Goal: Task Accomplishment & Management: Complete application form

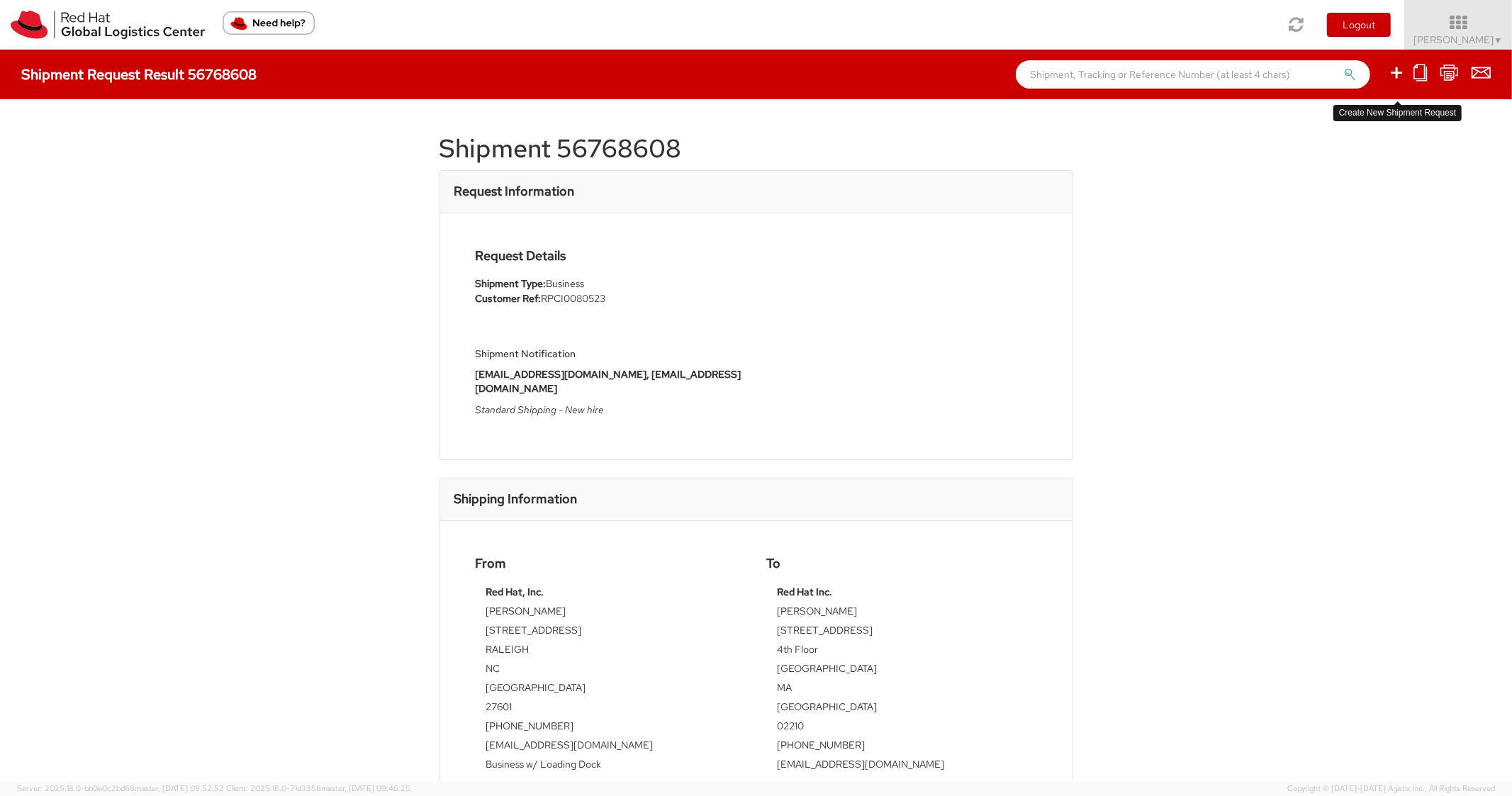
click at [1392, 68] on icon at bounding box center [1396, 72] width 17 height 18
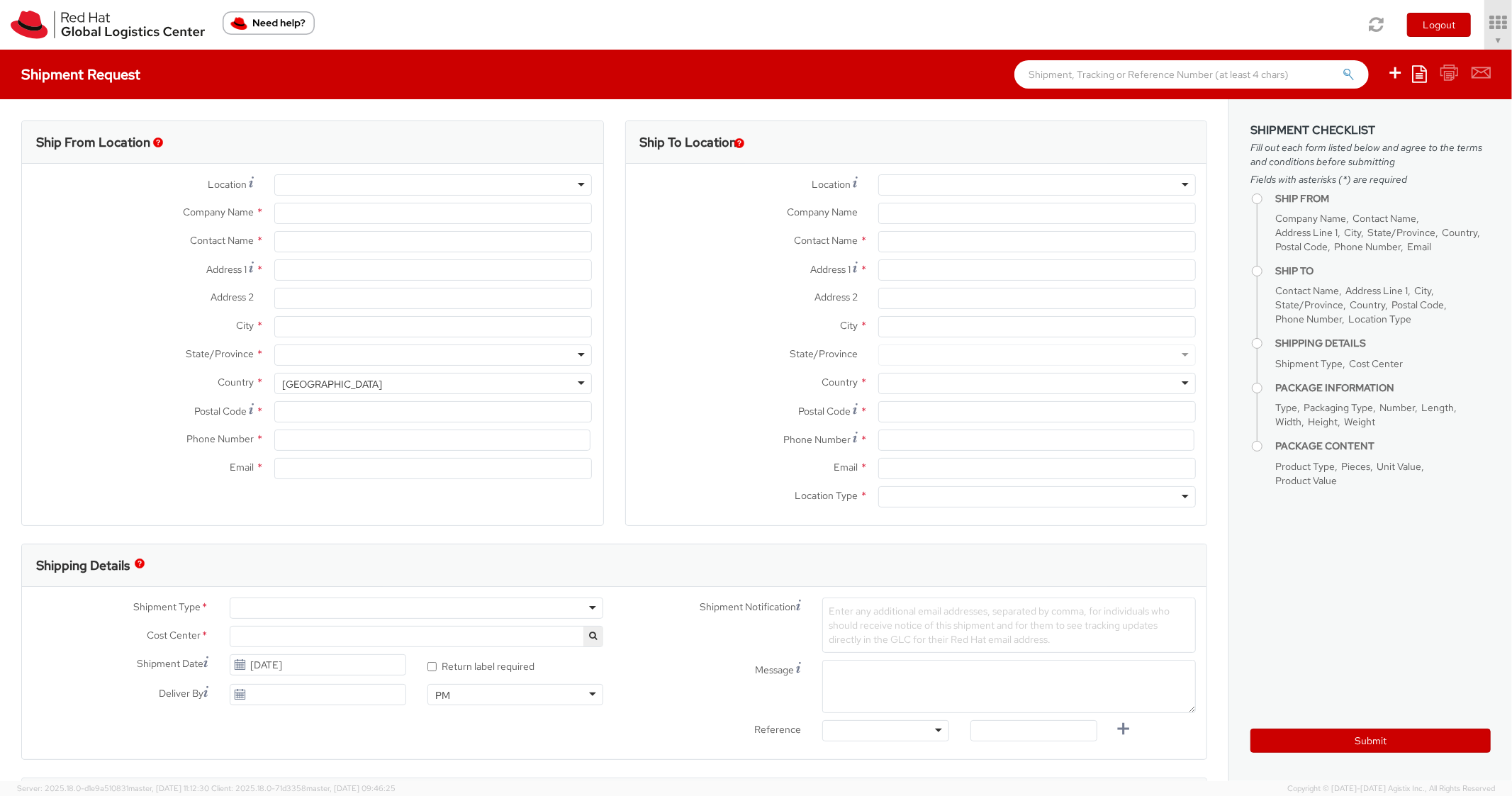
select select "850"
select select
click at [1416, 75] on icon at bounding box center [1419, 73] width 15 height 17
click at [1358, 121] on link "Create from template" at bounding box center [1363, 118] width 124 height 18
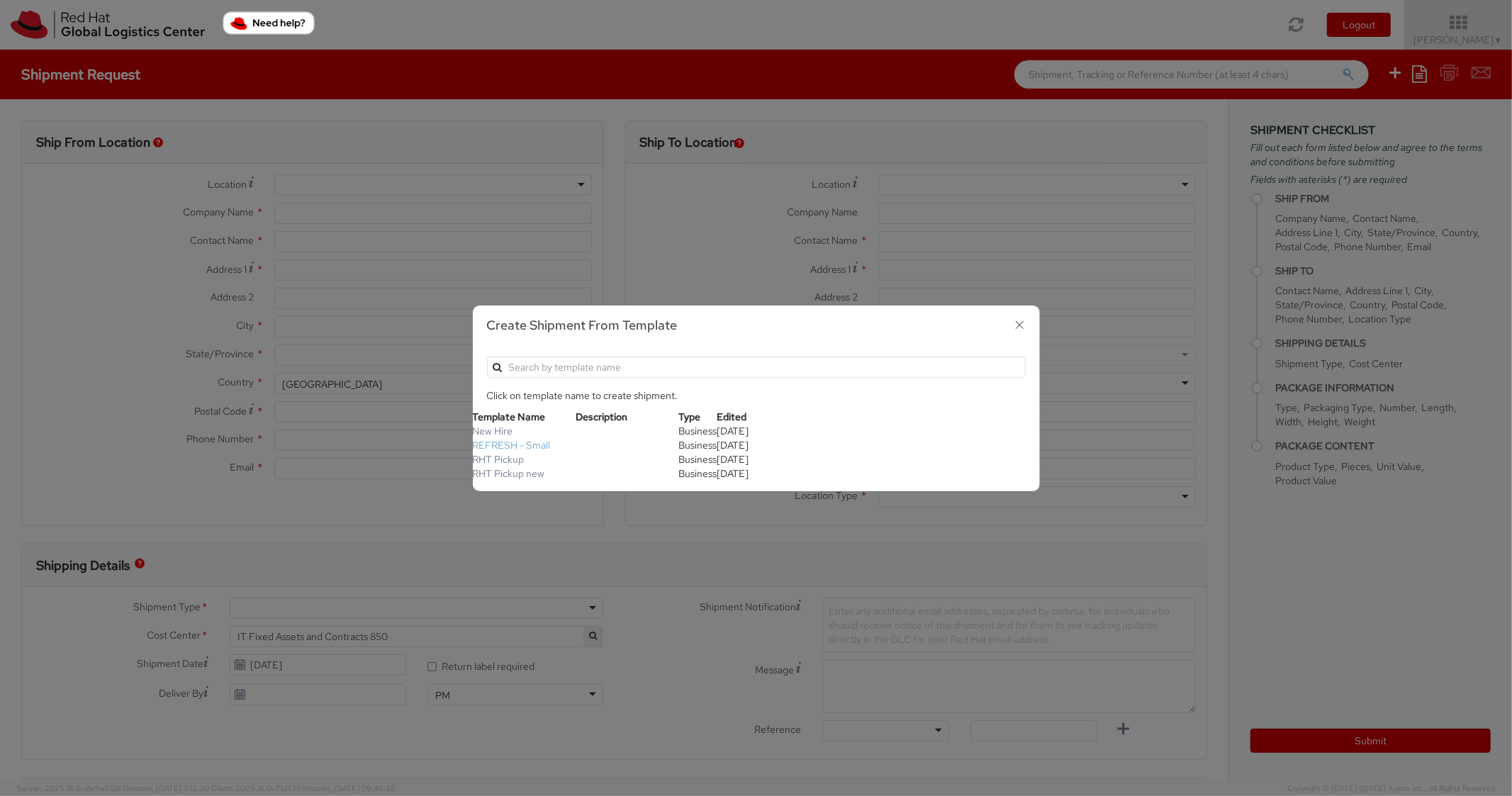
type input "Red Hat, Inc."
type input "[PERSON_NAME]"
type input "[STREET_ADDRESS]"
type input "RALEIGH"
type input "27601"
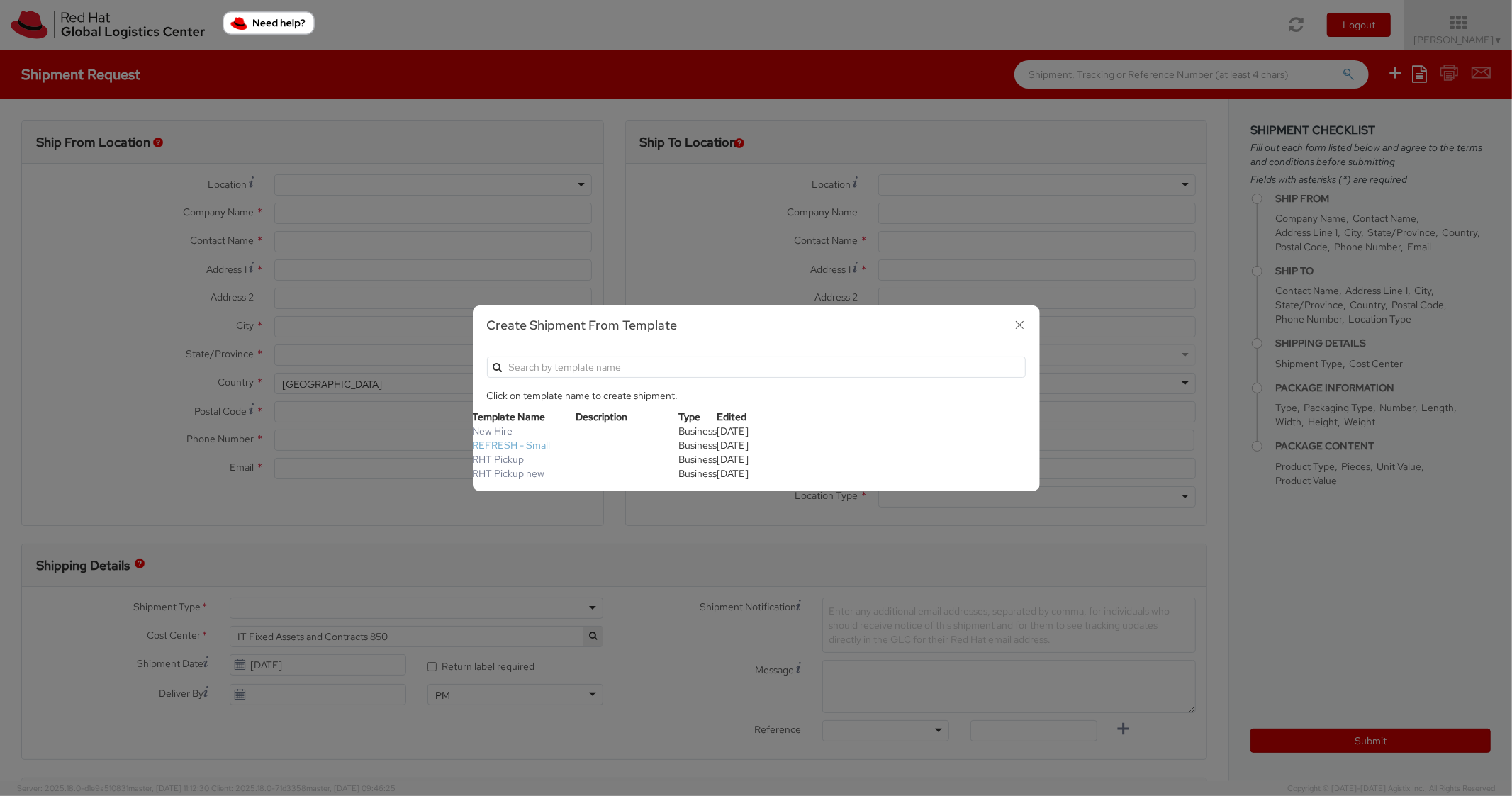
type input "[PHONE_NUMBER]"
type input "[EMAIL_ADDRESS][DOMAIN_NAME]"
click at [488, 426] on link "New Hire" at bounding box center [493, 431] width 40 height 12
type textarea "Standard Shipping - New hire"
type input "*RPCI*"
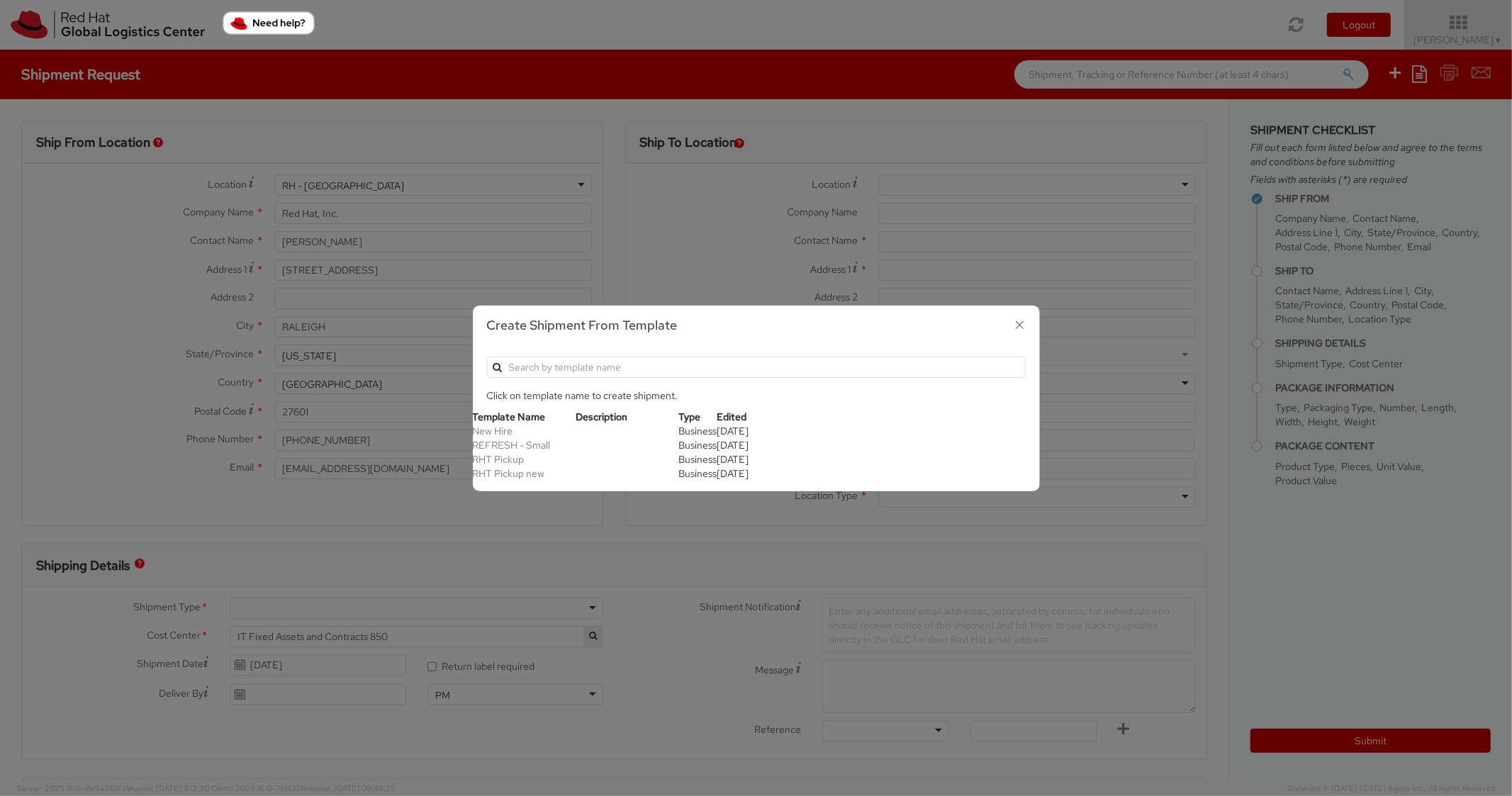
select select "LAPTOP"
type input "1"
type input "22"
type input "14"
type input "6"
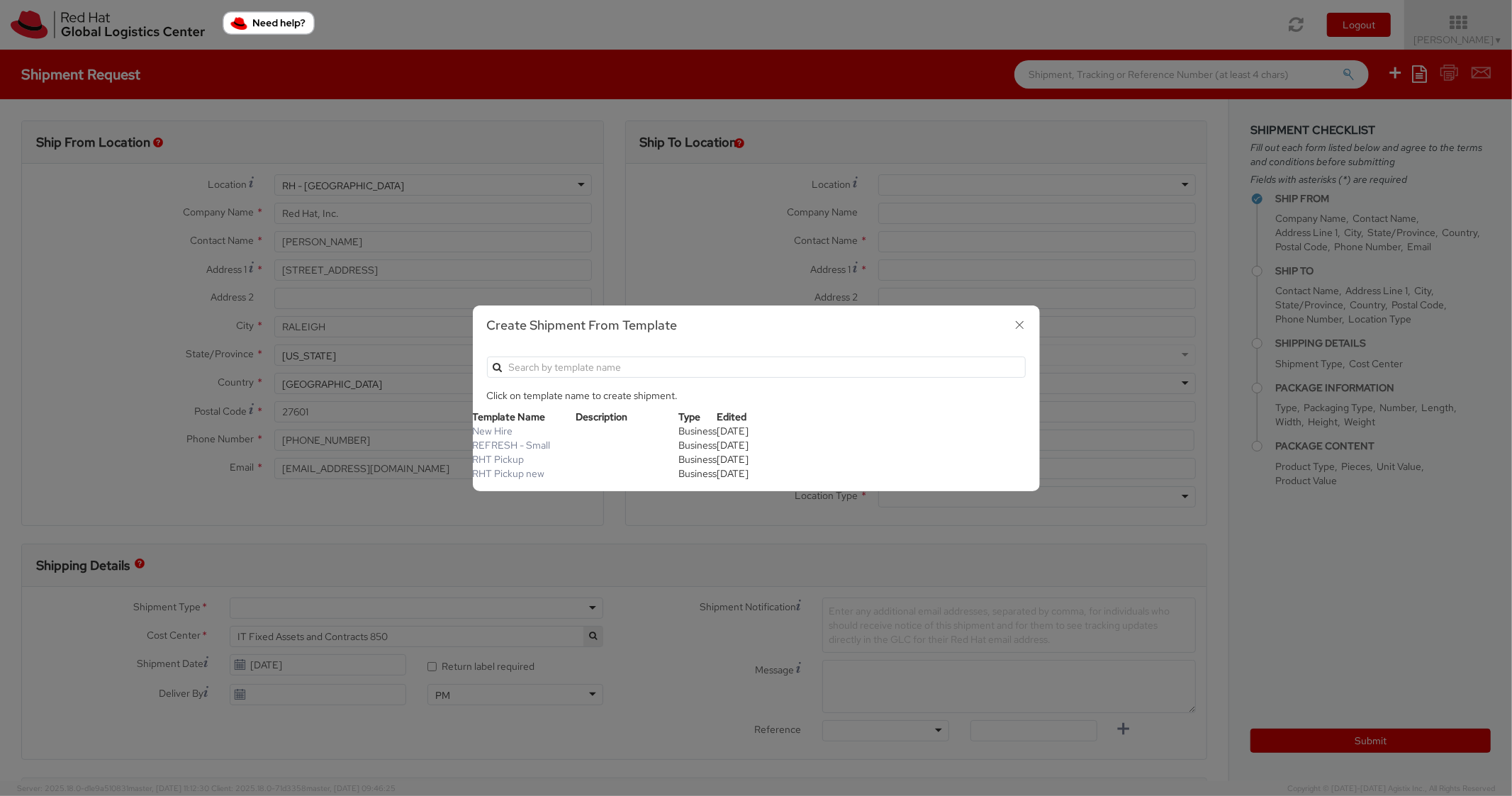
type input "8"
type input "*Laptop model*"
select select "LAPTOP"
type input "2,000.00"
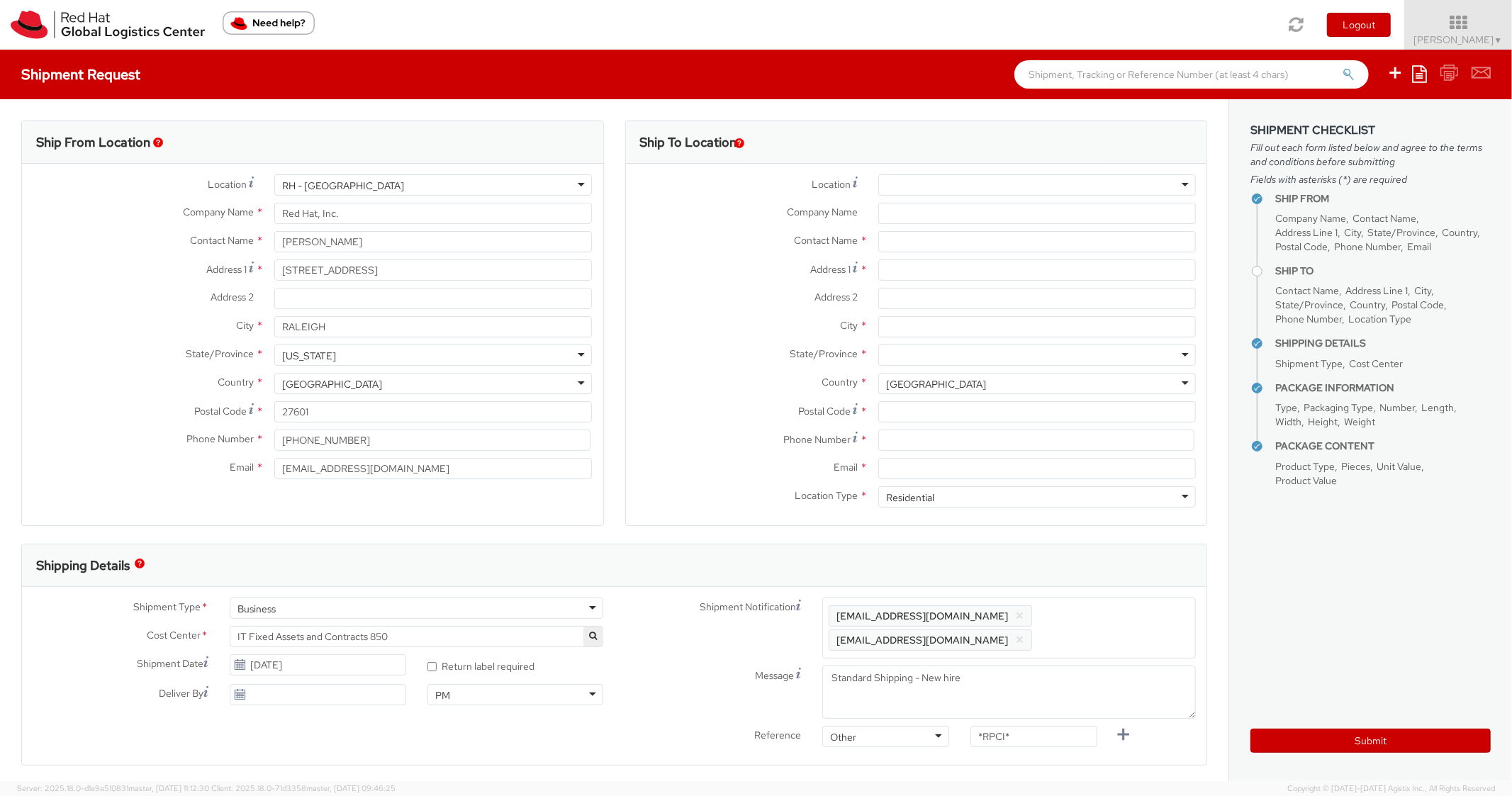
scroll to position [42, 0]
click at [934, 271] on input "Address 1 *" at bounding box center [1037, 270] width 318 height 21
paste input "27222 Fulshear Bend Dr"
type input "27222 Fulshear Bend Dr"
click at [921, 302] on input "Address 2 *" at bounding box center [1037, 298] width 318 height 21
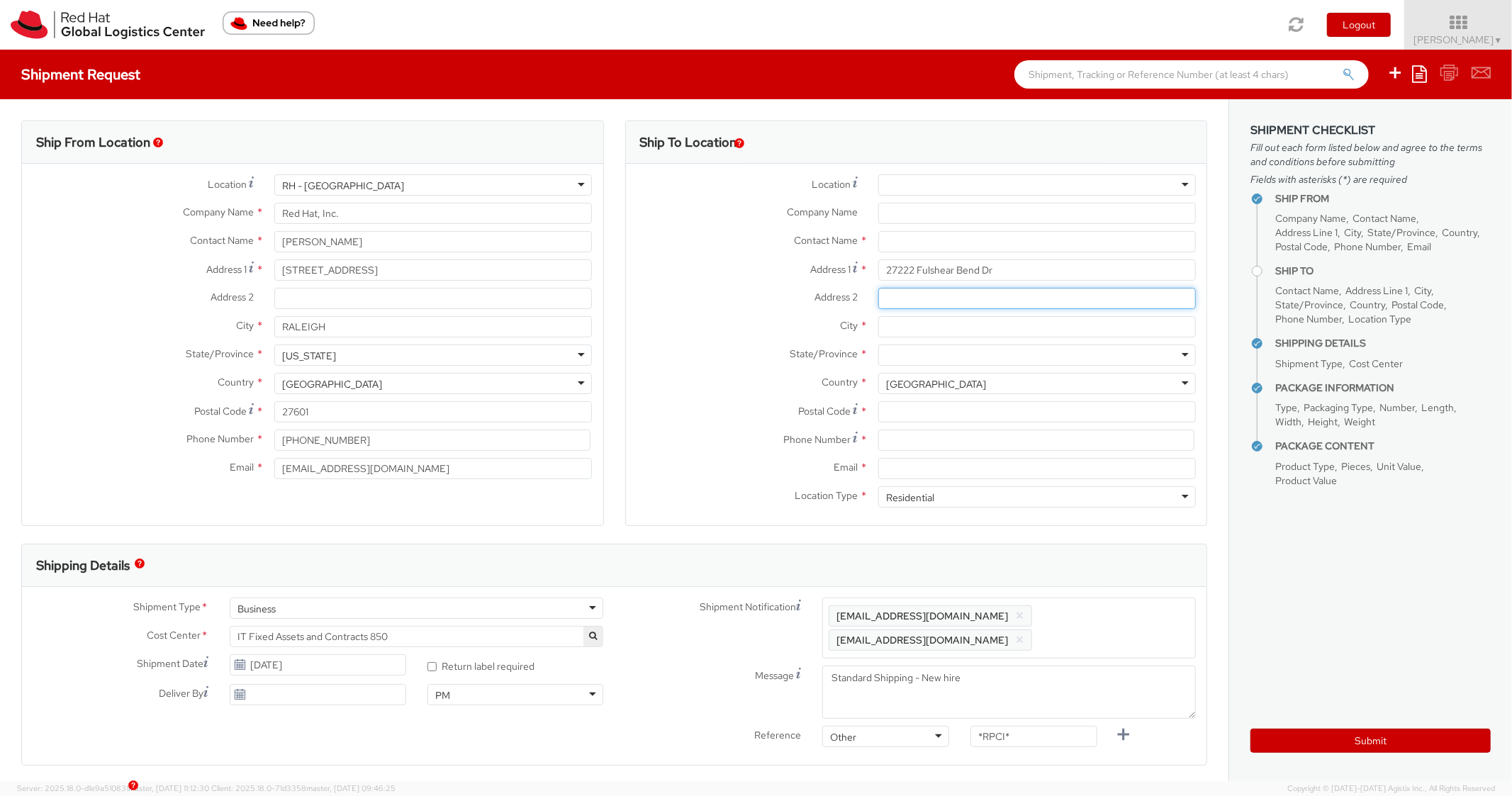
paste input "Apt 4302"
type input "Apt 4302"
click at [892, 328] on input "City *" at bounding box center [1037, 327] width 318 height 21
paste input "Fulshear"
type input "Fulshear"
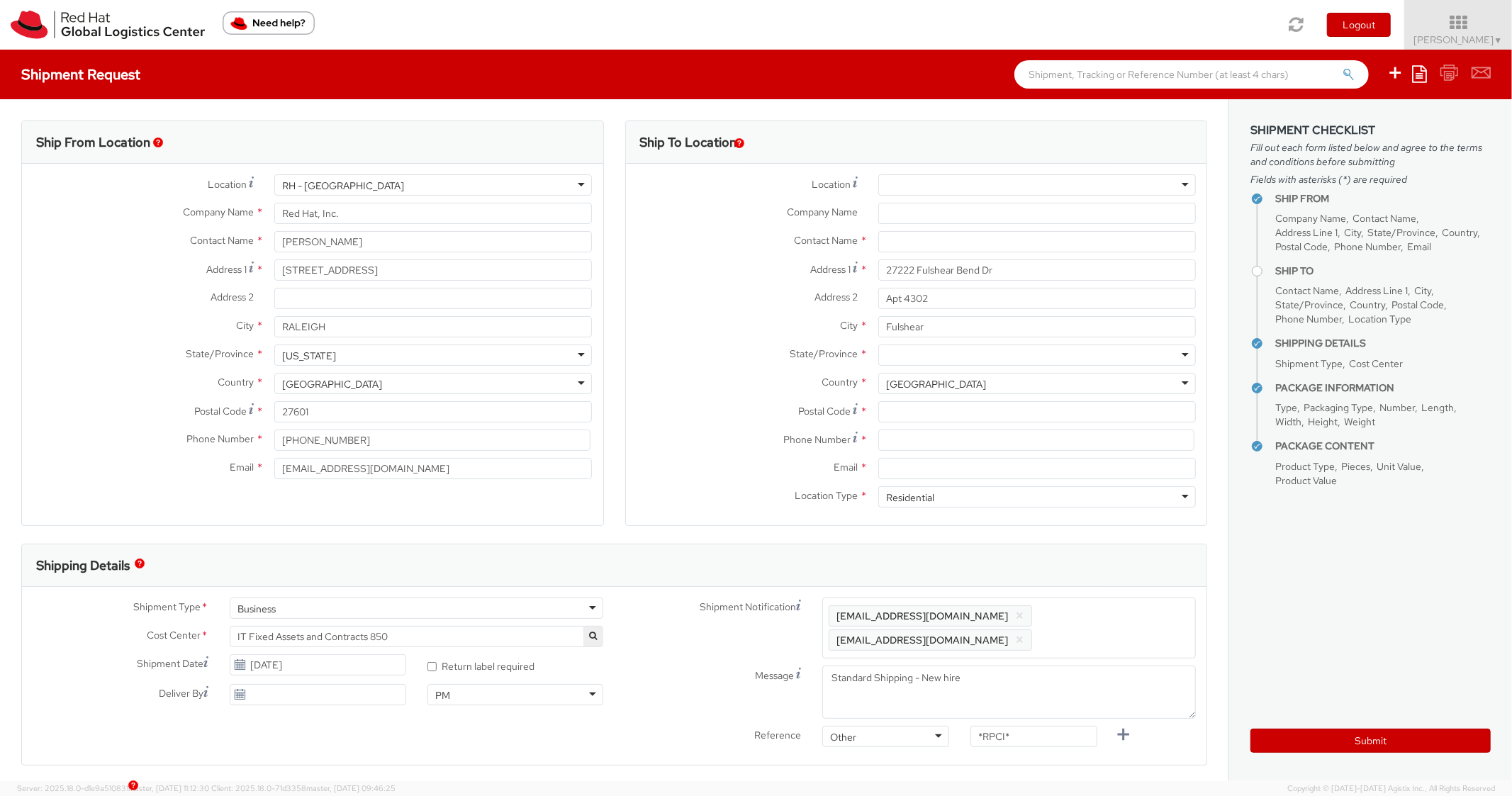
click at [951, 366] on div "[US_STATE] [US_STATE] [US_STATE] [US_STATE] Armed Forces Americas Armed Forces …" at bounding box center [1037, 355] width 318 height 21
type input "[US_STATE]"
paste input "77441"
click at [918, 402] on input "77441" at bounding box center [1037, 412] width 318 height 21
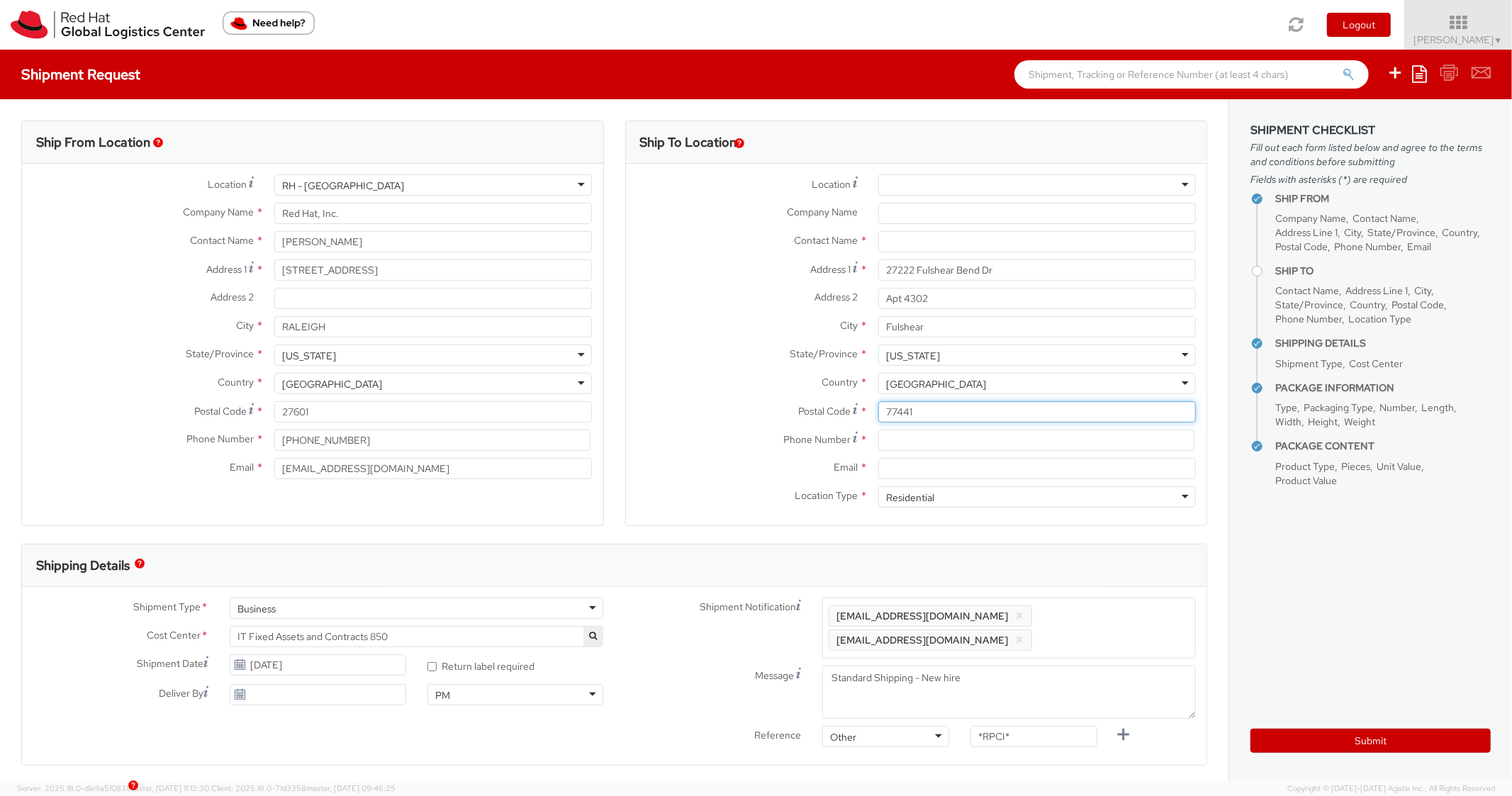
type input "77441"
click at [716, 402] on label "Postal Code *" at bounding box center [746, 411] width 242 height 19
click at [878, 402] on input "77441" at bounding box center [1037, 412] width 318 height 21
click at [919, 434] on input at bounding box center [1036, 440] width 316 height 21
paste input "[PHONE_NUMBER]"
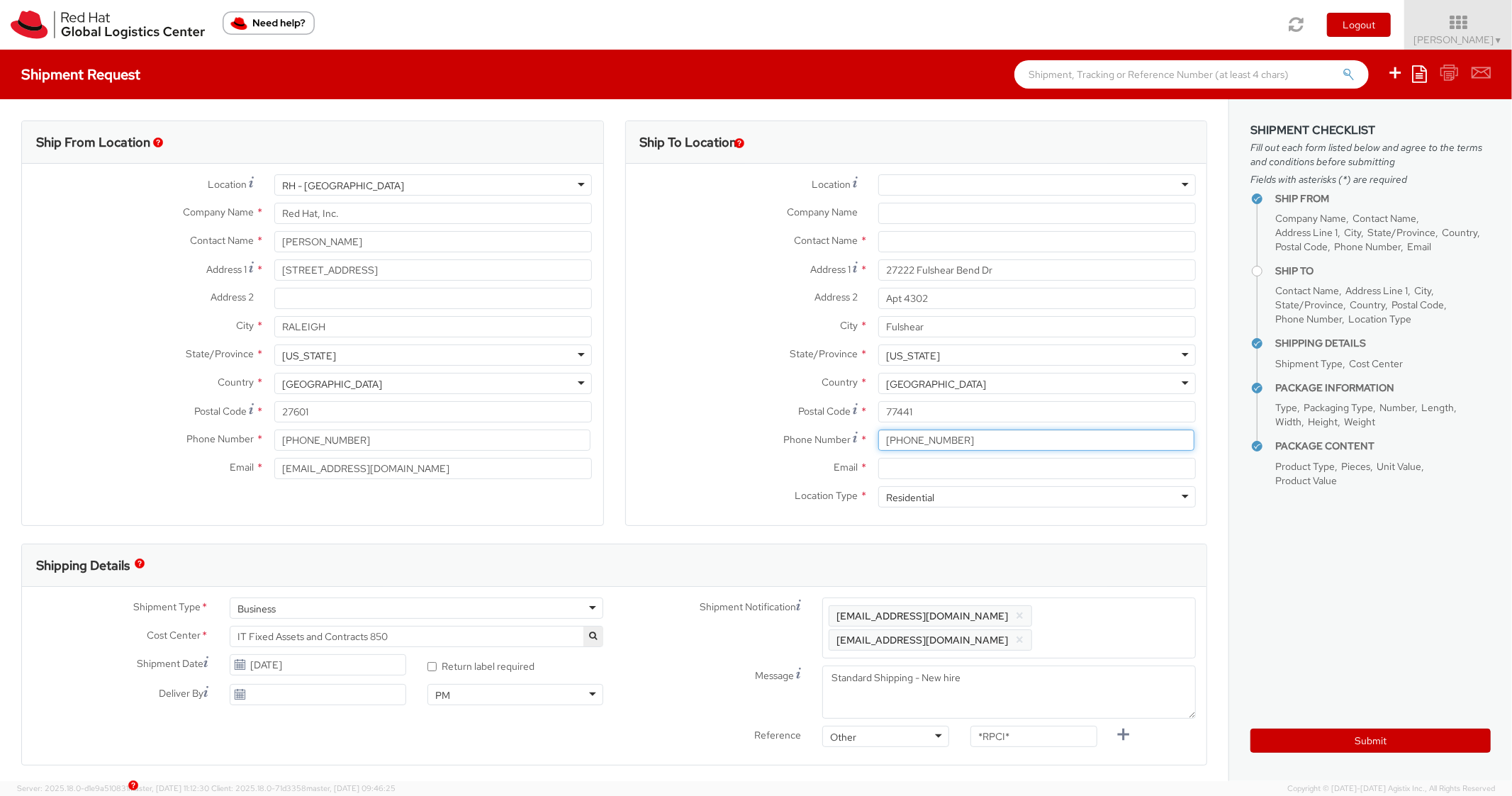
type input "[PHONE_NUMBER]"
click at [686, 357] on label "State/Province *" at bounding box center [746, 353] width 242 height 18
click at [959, 461] on input "Email *" at bounding box center [1037, 468] width 318 height 21
paste input "[EMAIL_ADDRESS][DOMAIN_NAME]"
type input "[EMAIL_ADDRESS][DOMAIN_NAME]"
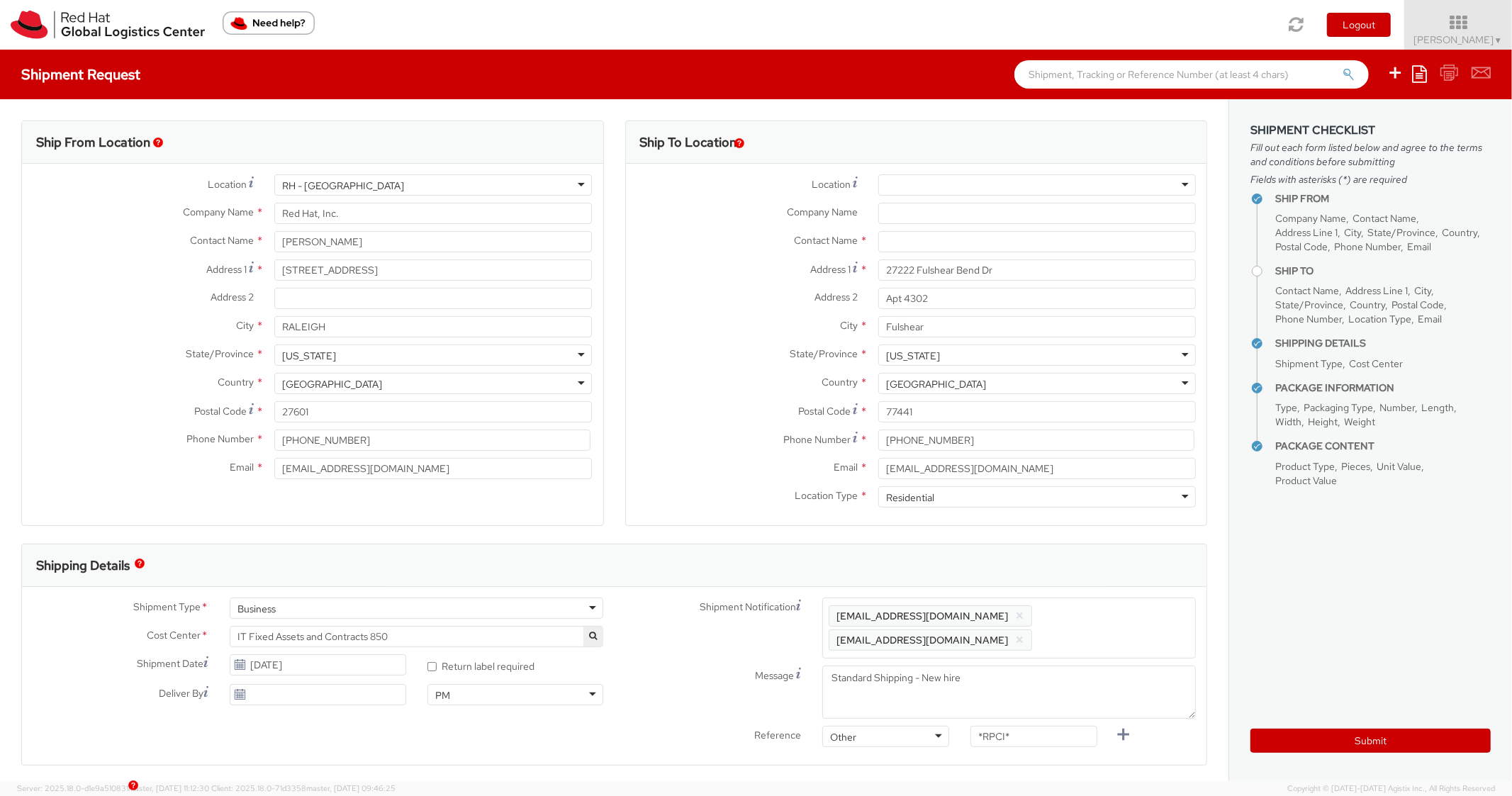
click at [1123, 600] on div "Enter any additional email addresses, separated by comma, for individuals who s…" at bounding box center [1009, 628] width 373 height 61
paste input "[EMAIL_ADDRESS][DOMAIN_NAME]"
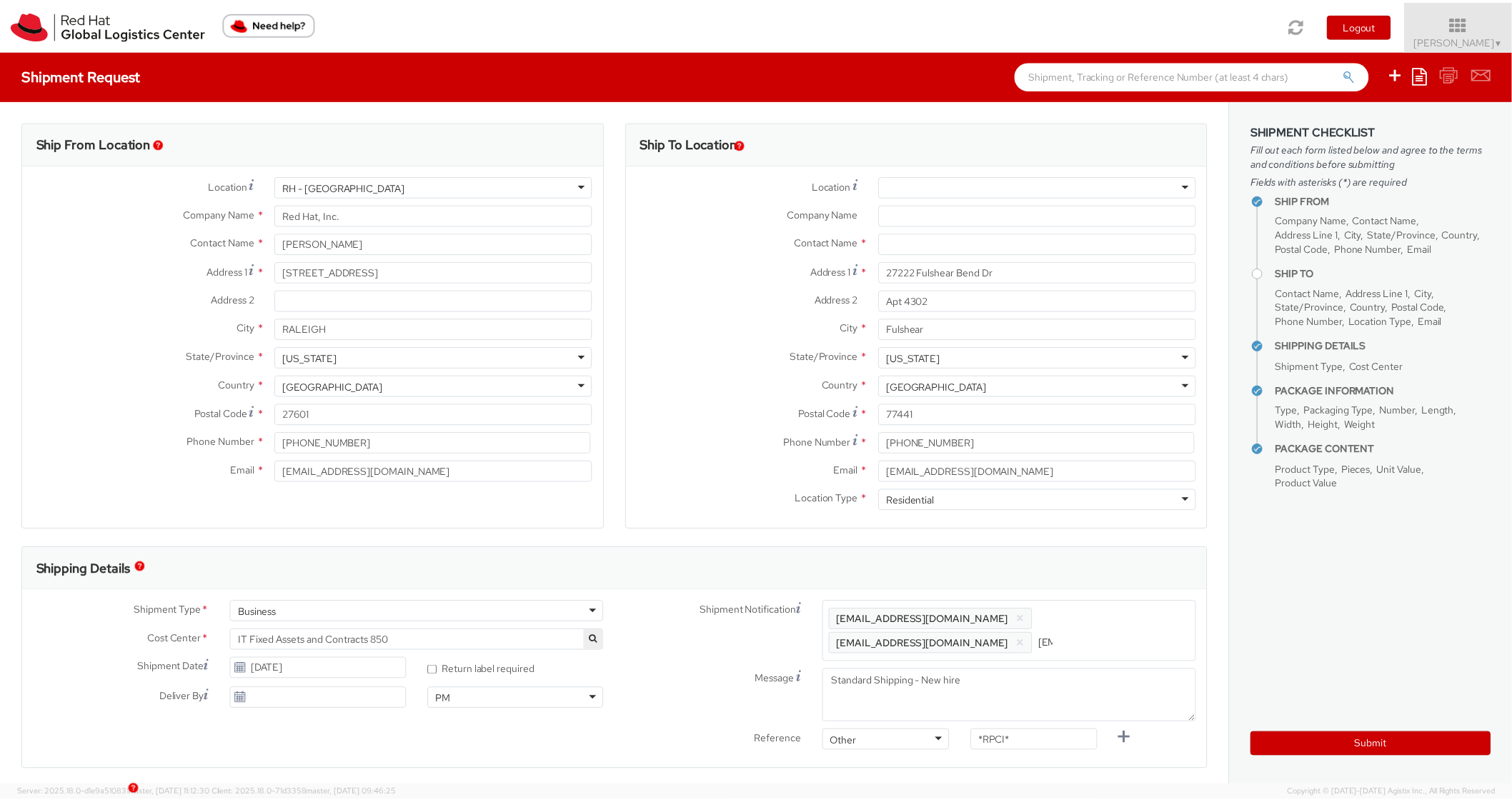
scroll to position [0, 77]
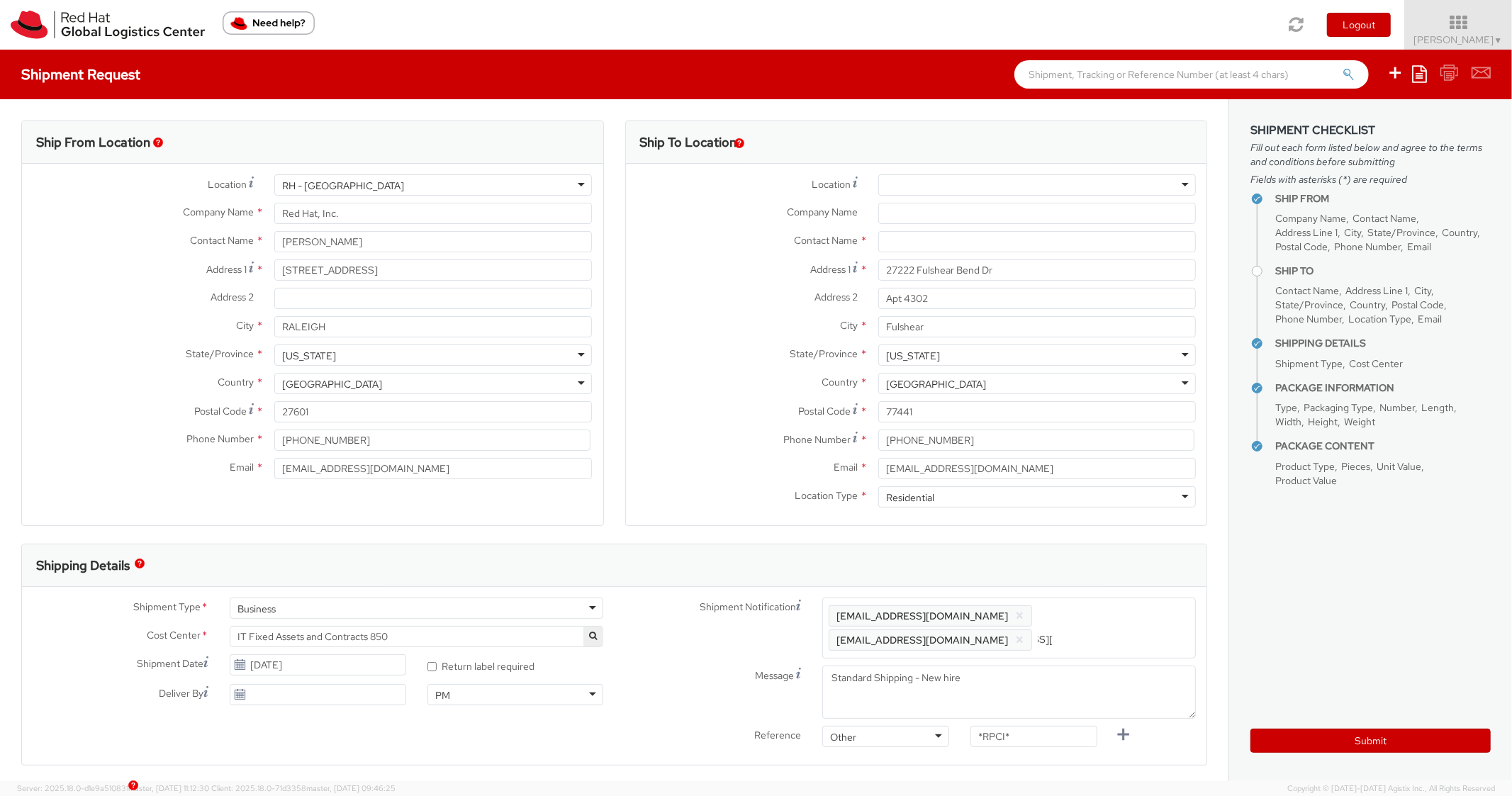
type input "[EMAIL_ADDRESS][DOMAIN_NAME]"
click at [1110, 566] on div "Shipping Details" at bounding box center [608, 565] width 1172 height 42
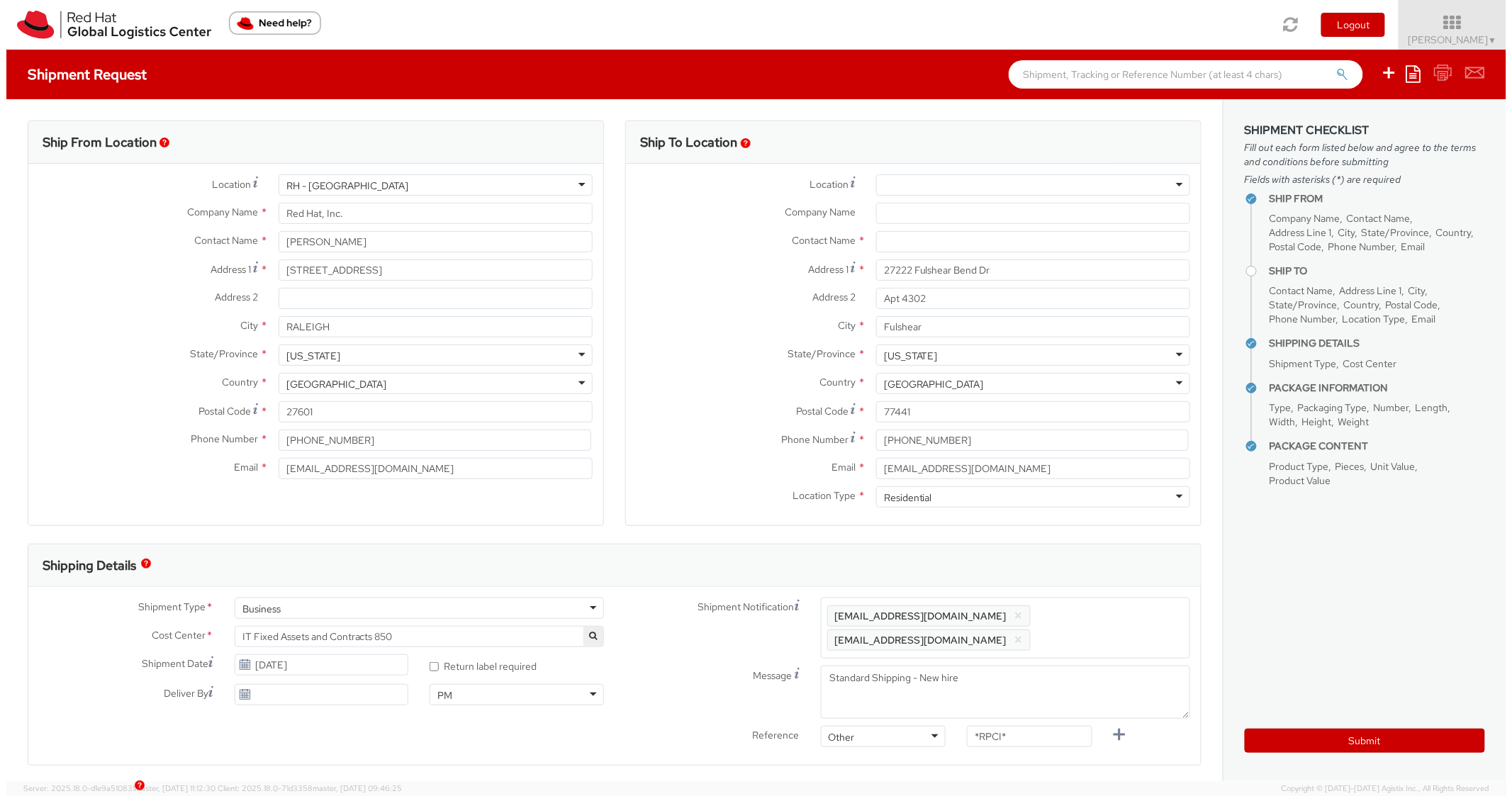
scroll to position [0, 0]
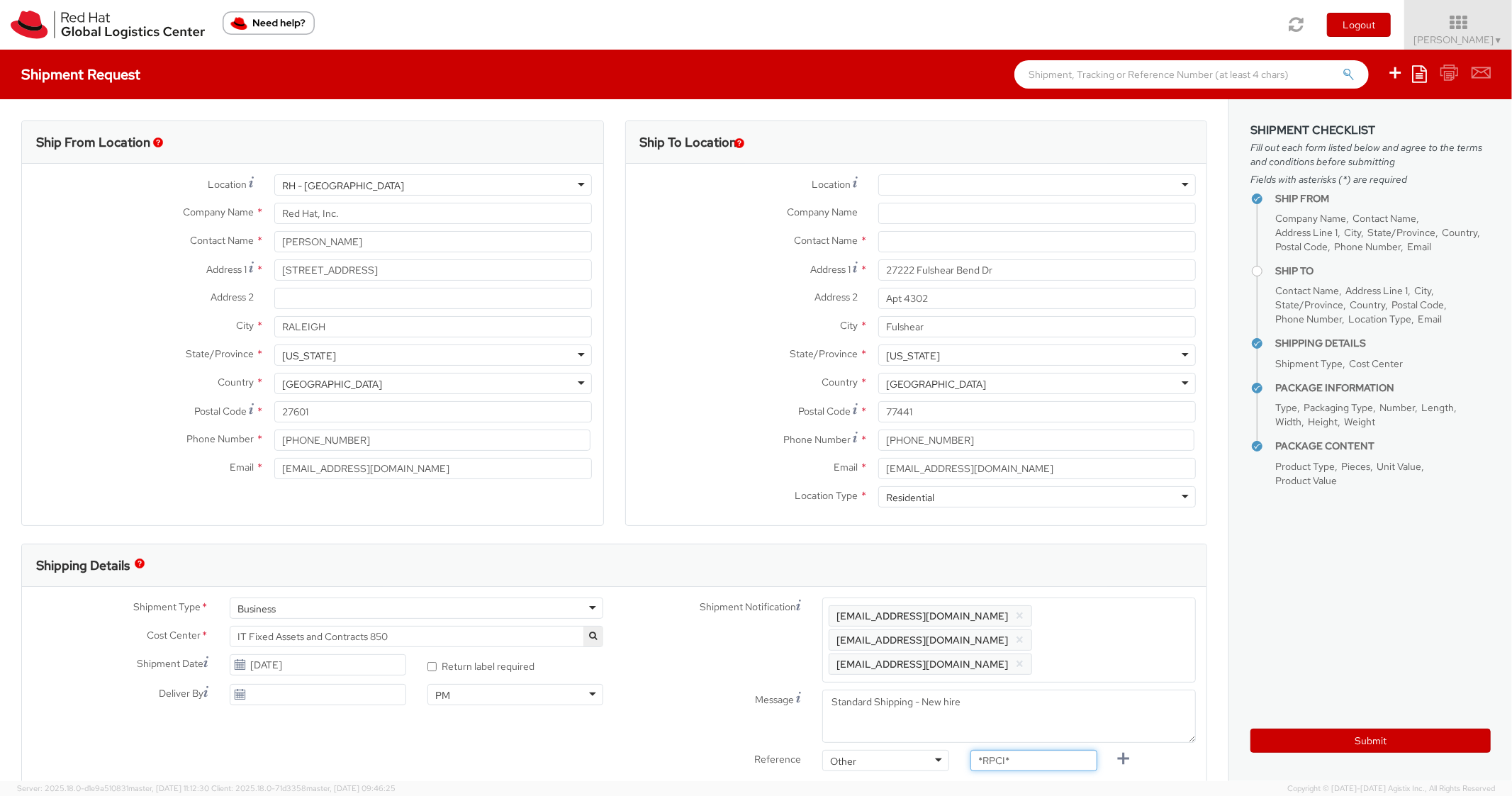
drag, startPoint x: 992, startPoint y: 734, endPoint x: 902, endPoint y: 709, distance: 93.4
click at [902, 711] on div "Shipment Notification Enter any additional email addresses, separated by comma,…" at bounding box center [910, 688] width 592 height 181
paste input "RPCI0081229"
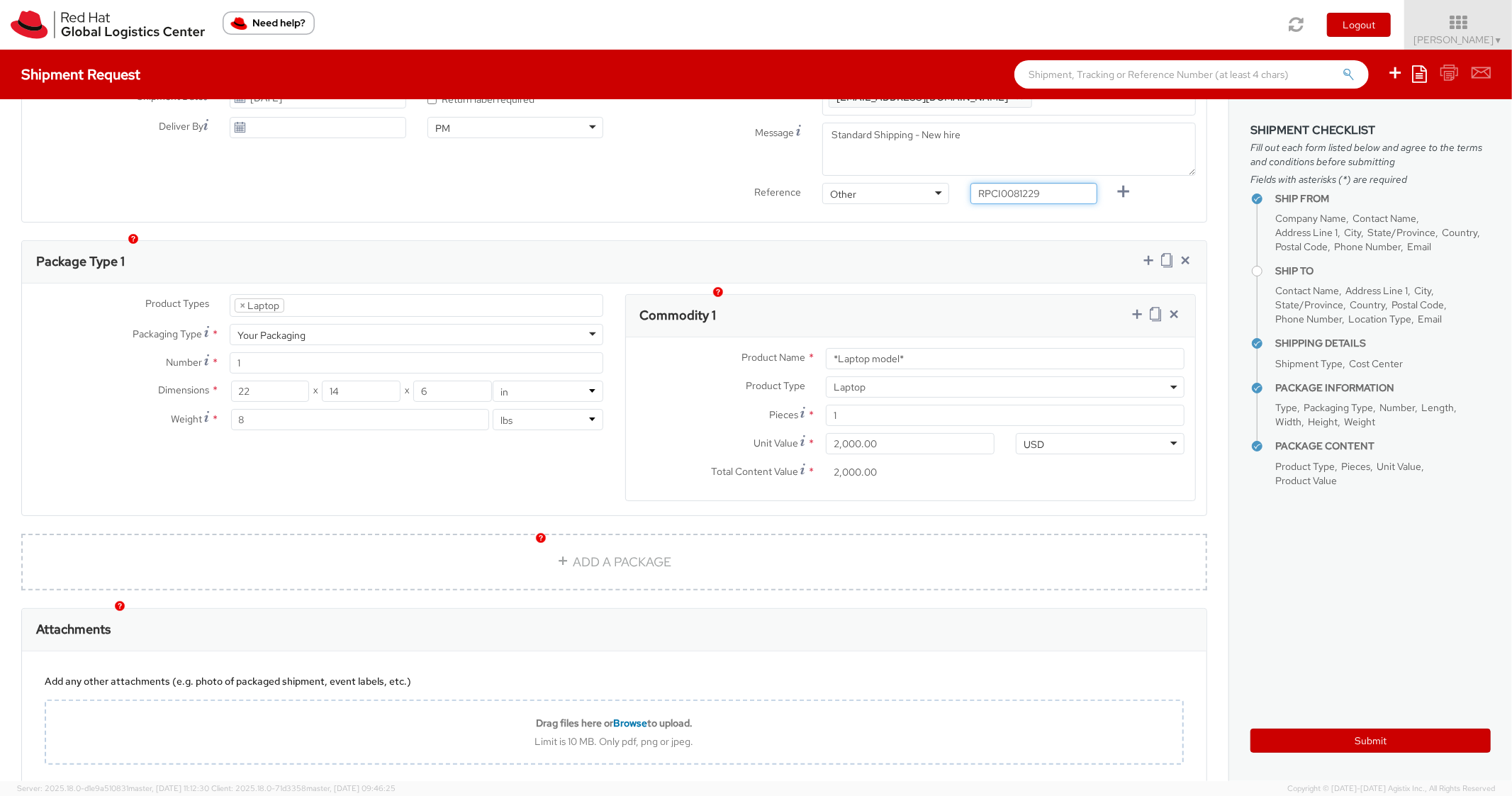
type input "RPCI0081229"
drag, startPoint x: 944, startPoint y: 337, endPoint x: 777, endPoint y: 315, distance: 168.4
click at [777, 337] on div "Product Name * *Laptop model* Product Type * Documents Docking Station Laptop M…" at bounding box center [910, 418] width 569 height 163
paste input "DEVELOPER/DESIGNER - Apple"
type input "DEVELOPER/DESIGNER - Apple"
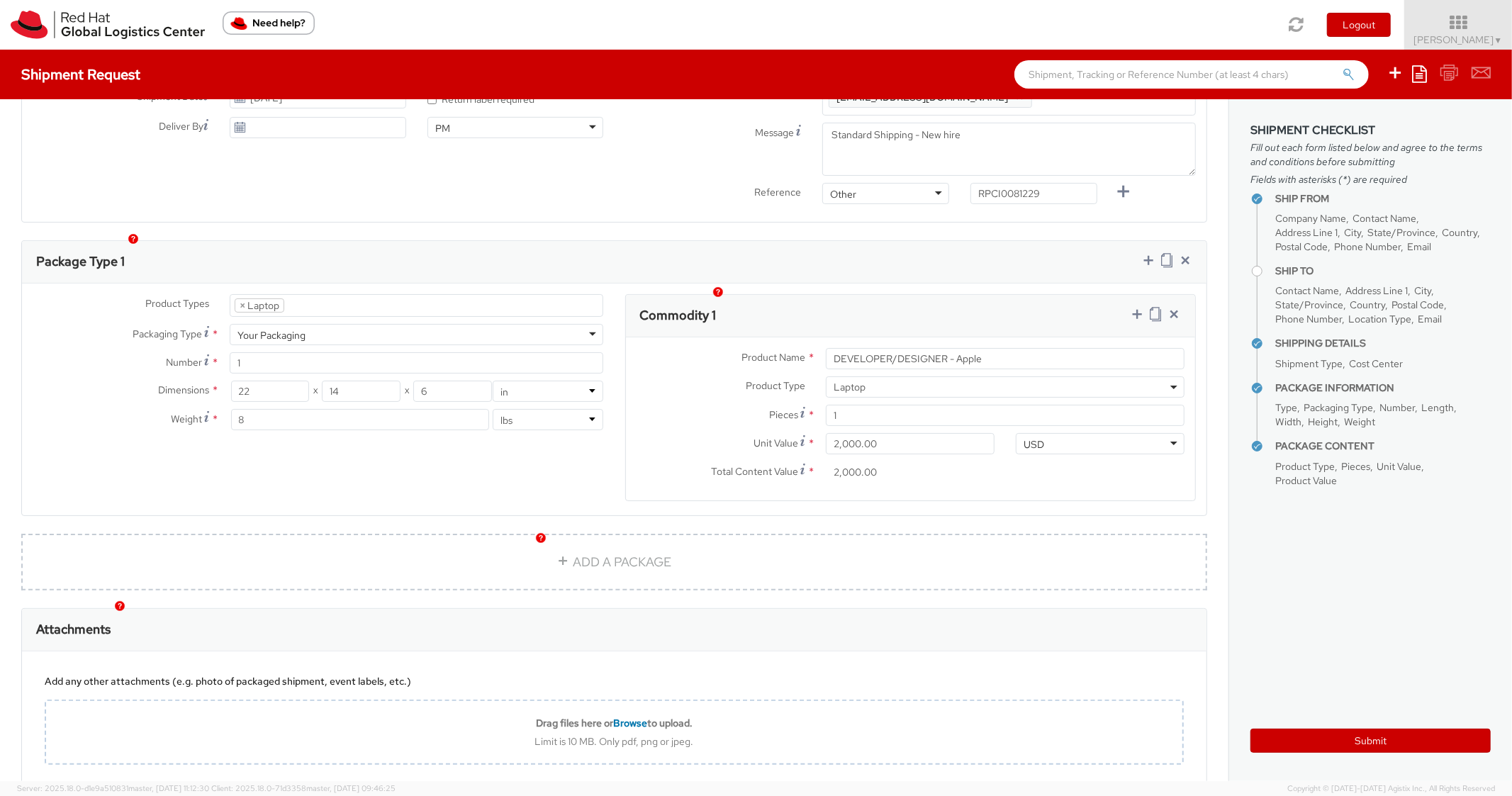
click at [915, 258] on div "Package Type 1" at bounding box center [614, 262] width 1185 height 42
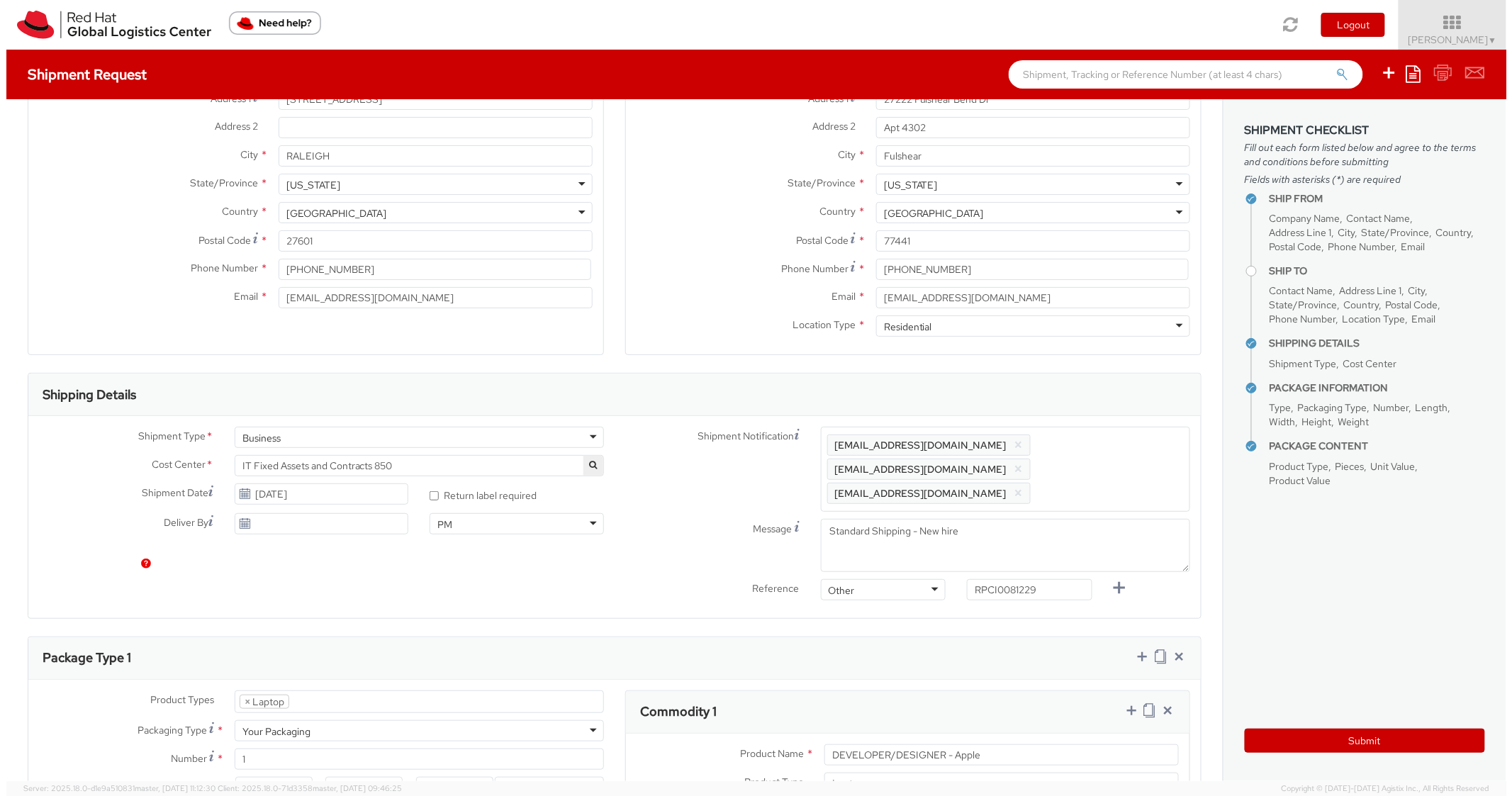
scroll to position [0, 0]
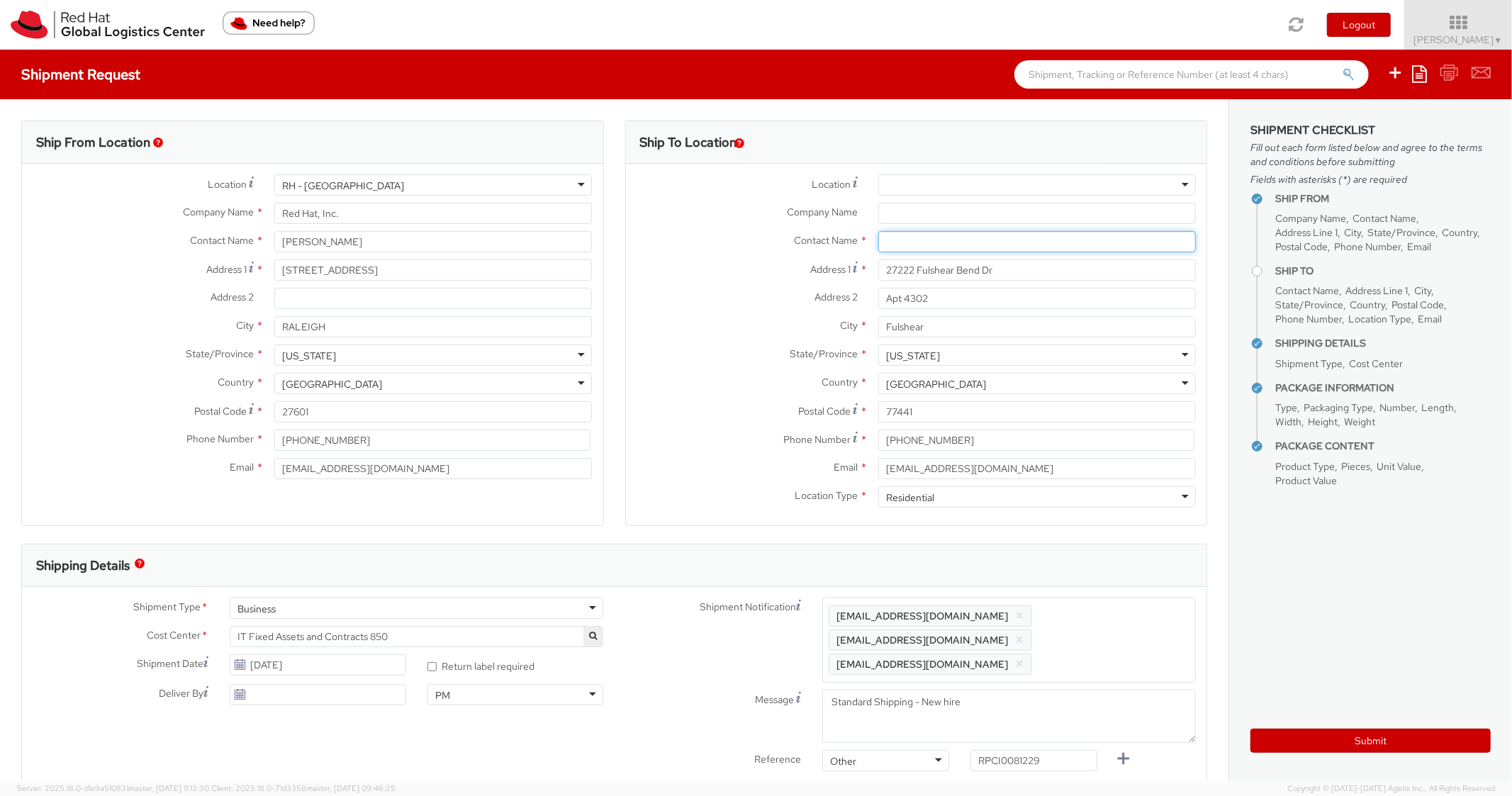
click at [930, 240] on input "text" at bounding box center [1037, 242] width 318 height 21
paste input "[PERSON_NAME]"
type input "[PERSON_NAME]"
click at [716, 289] on div "Location * [GEOGRAPHIC_DATA] - [GEOGRAPHIC_DATA] - [GEOGRAPHIC_DATA] [GEOGRAPHI…" at bounding box center [916, 344] width 581 height 341
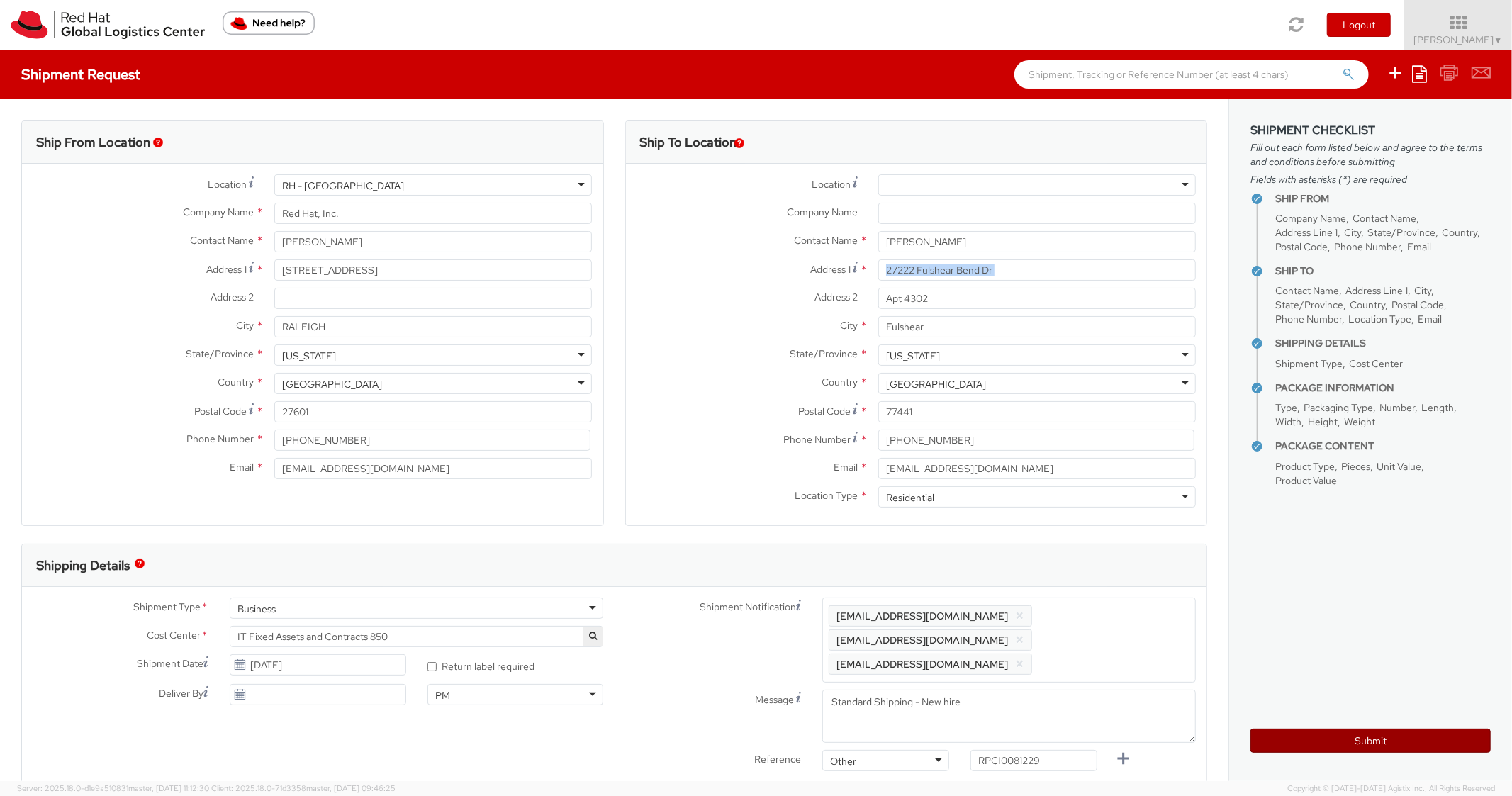
click at [1290, 752] on button "Submit" at bounding box center [1369, 741] width 240 height 24
type input "[PERSON_NAME]"
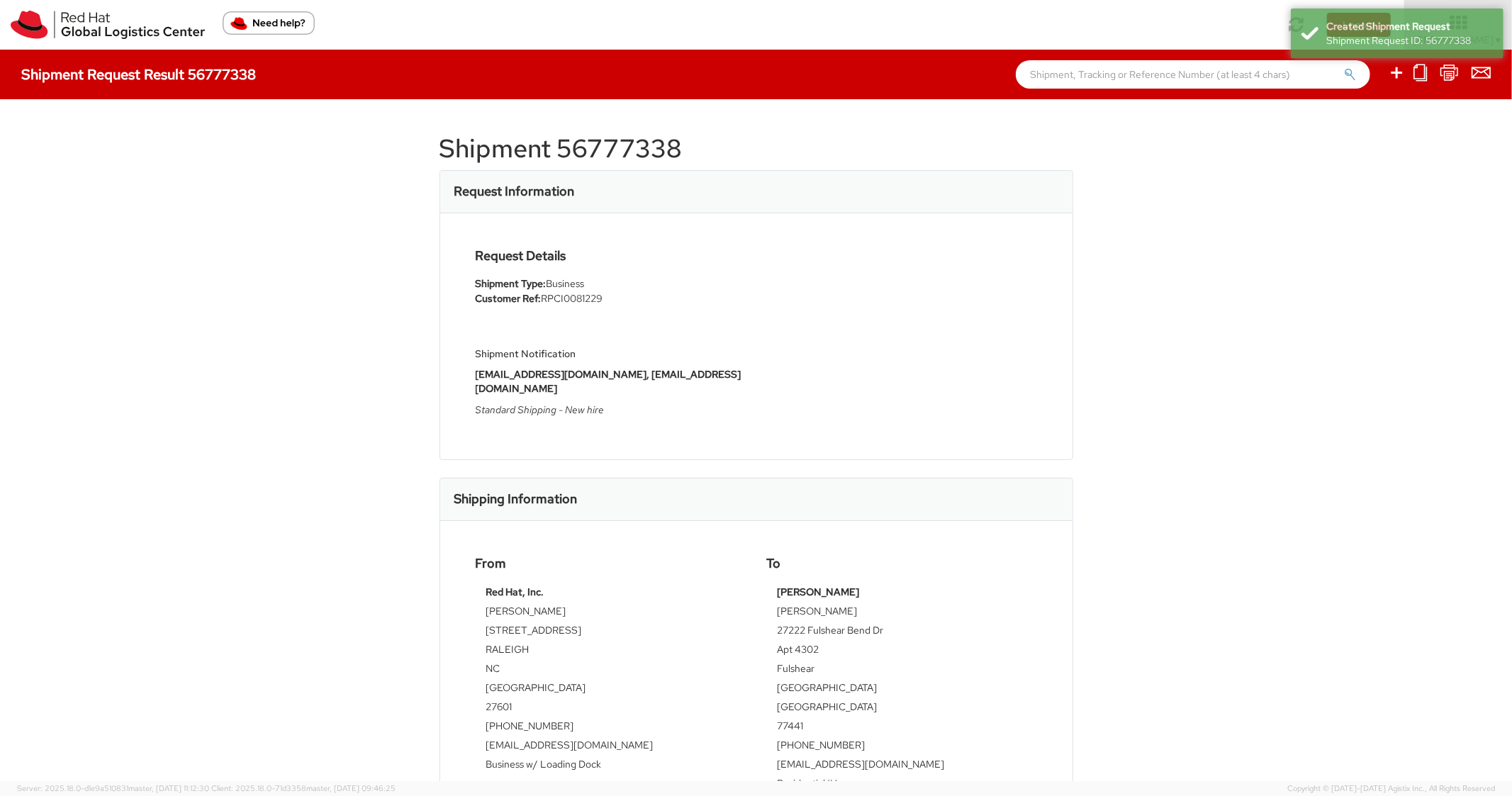
click at [599, 152] on h1 "Shipment 56777338" at bounding box center [756, 149] width 634 height 28
click at [599, 150] on h1 "Shipment 56777338" at bounding box center [756, 149] width 634 height 28
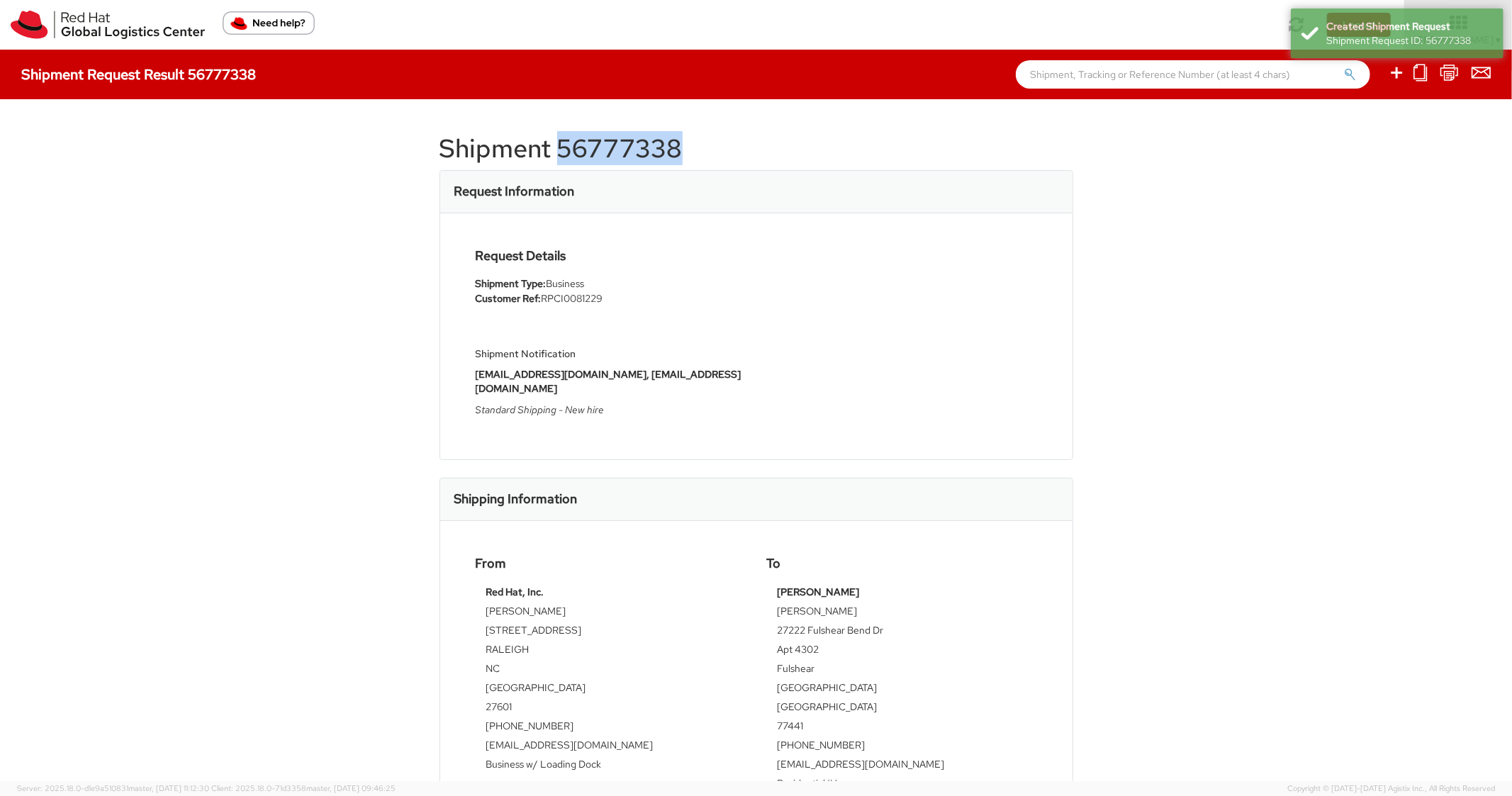
copy h1 "56777338"
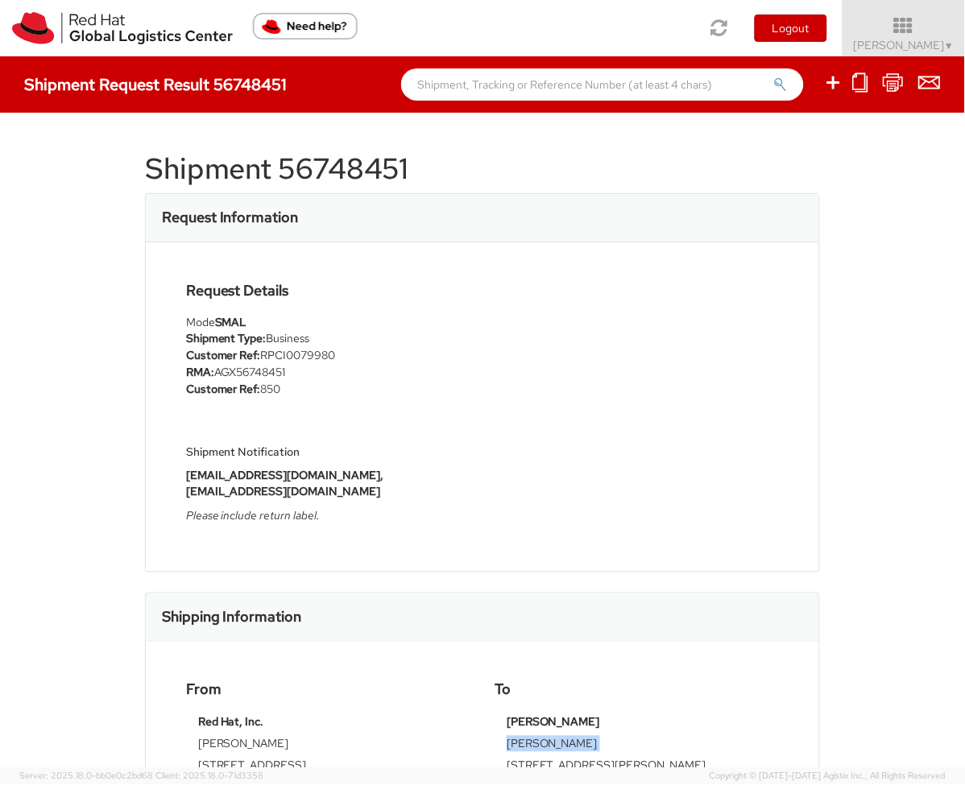
scroll to position [483, 0]
